Goal: Task Accomplishment & Management: Use online tool/utility

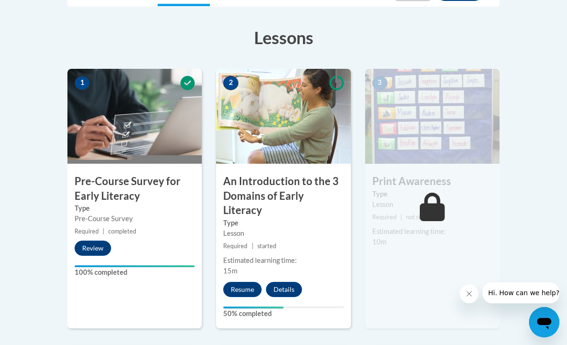
scroll to position [255, 0]
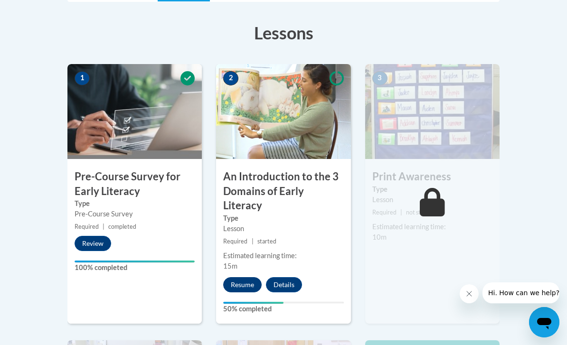
click at [238, 277] on button "Resume" at bounding box center [242, 284] width 38 height 15
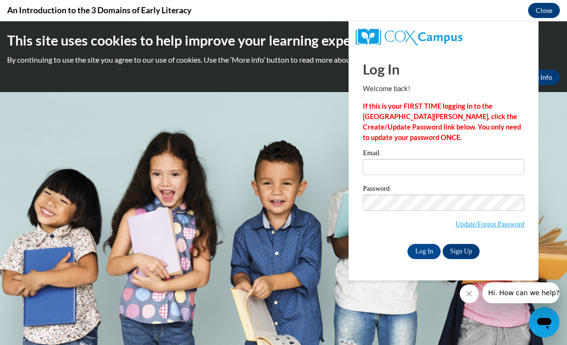
scroll to position [0, 0]
click at [375, 158] on label "Email" at bounding box center [444, 155] width 162 height 10
click at [375, 159] on input "Email" at bounding box center [444, 167] width 162 height 16
type input "keshiaharris6@gmail.com"
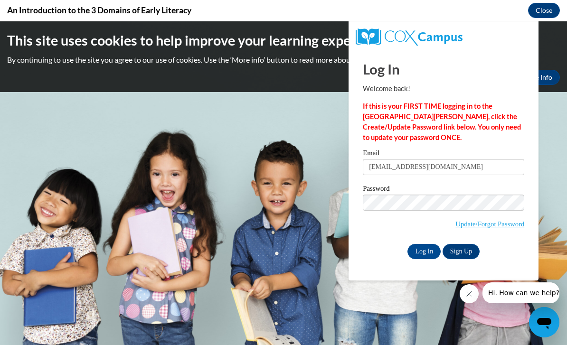
click at [424, 251] on input "Log In" at bounding box center [424, 251] width 33 height 15
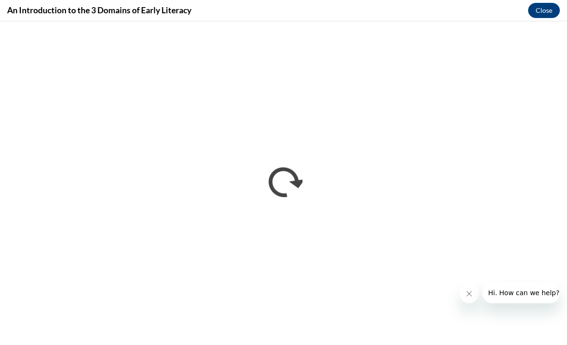
scroll to position [0, 0]
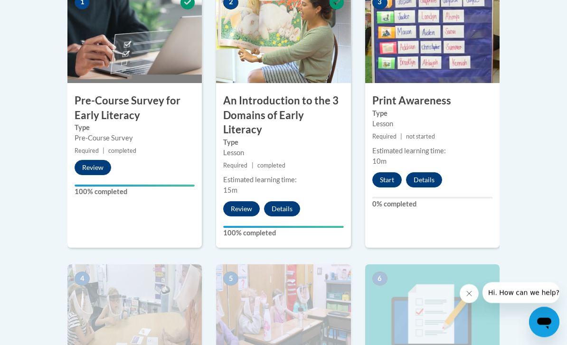
scroll to position [328, 0]
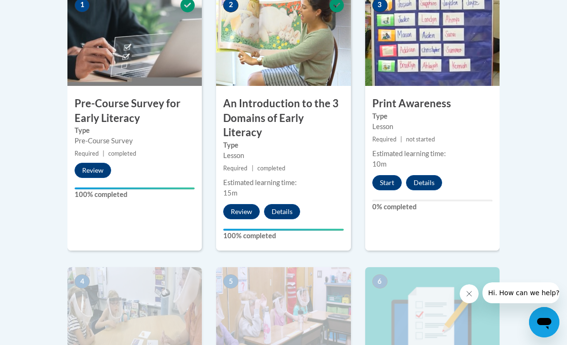
click at [401, 177] on div "Start Details Feedback" at bounding box center [409, 182] width 89 height 15
click at [382, 176] on button "Start" at bounding box center [387, 182] width 29 height 15
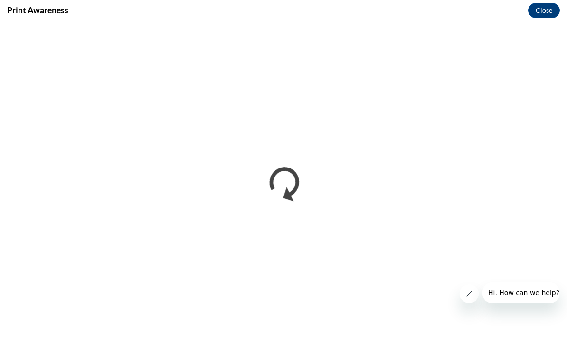
scroll to position [0, 0]
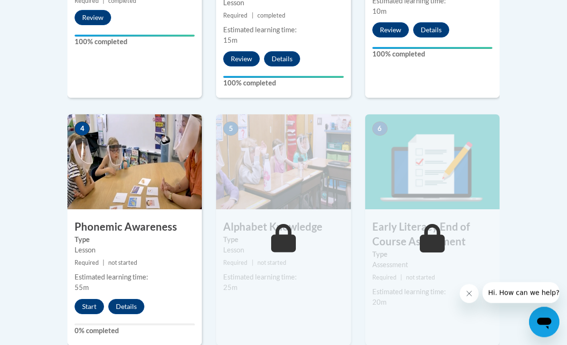
scroll to position [482, 0]
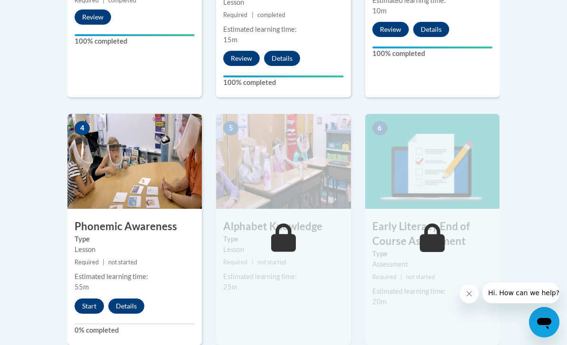
click at [81, 299] on button "Start" at bounding box center [89, 306] width 29 height 15
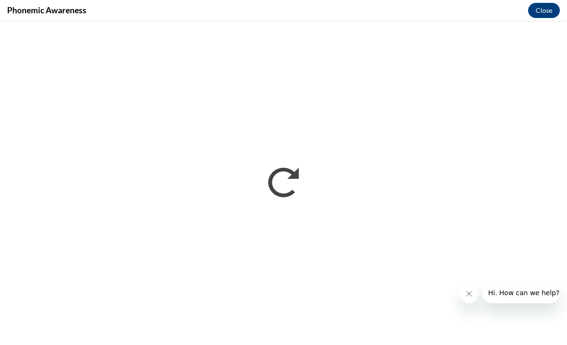
scroll to position [0, 0]
